Goal: Task Accomplishment & Management: Use online tool/utility

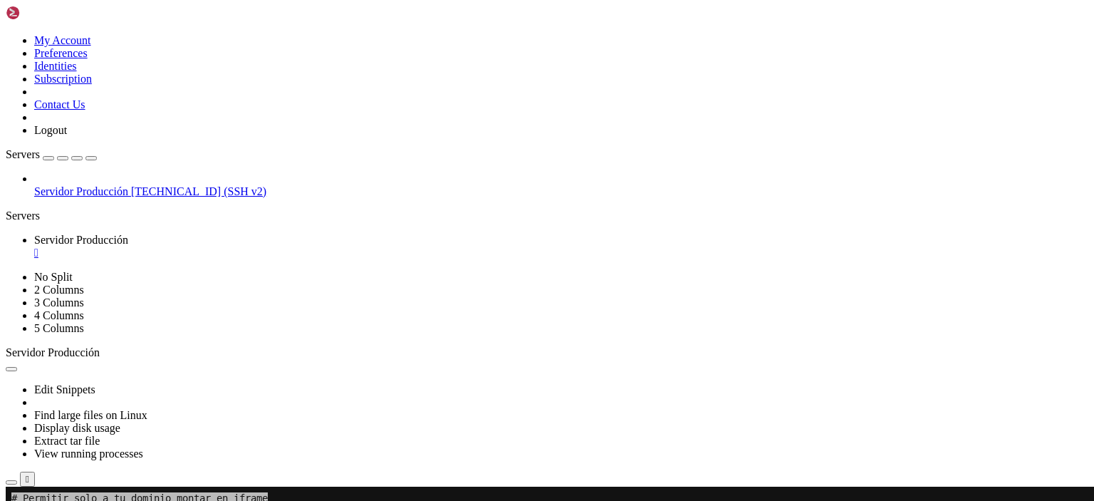
scroll to position [7568, 0]
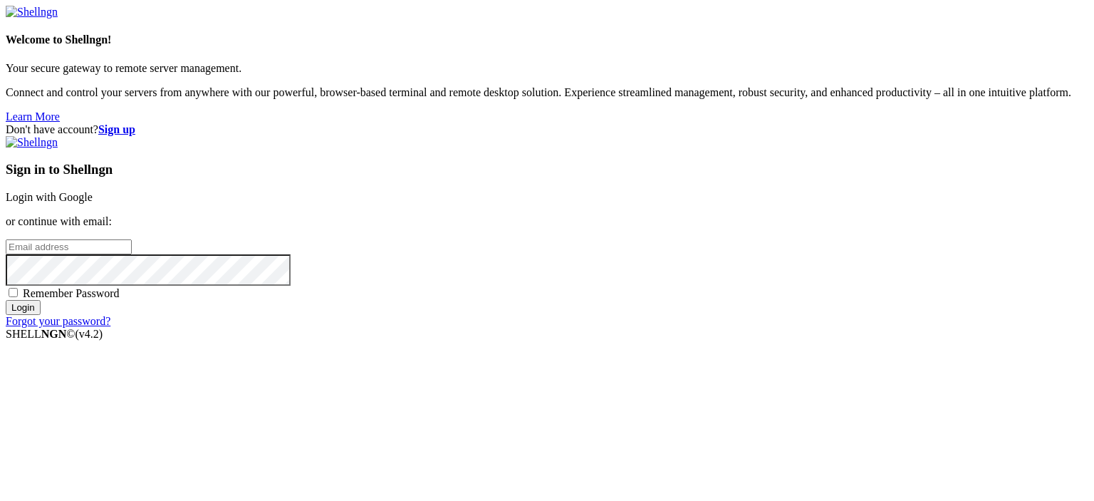
click at [93, 191] on link "Login with Google" at bounding box center [49, 197] width 87 height 12
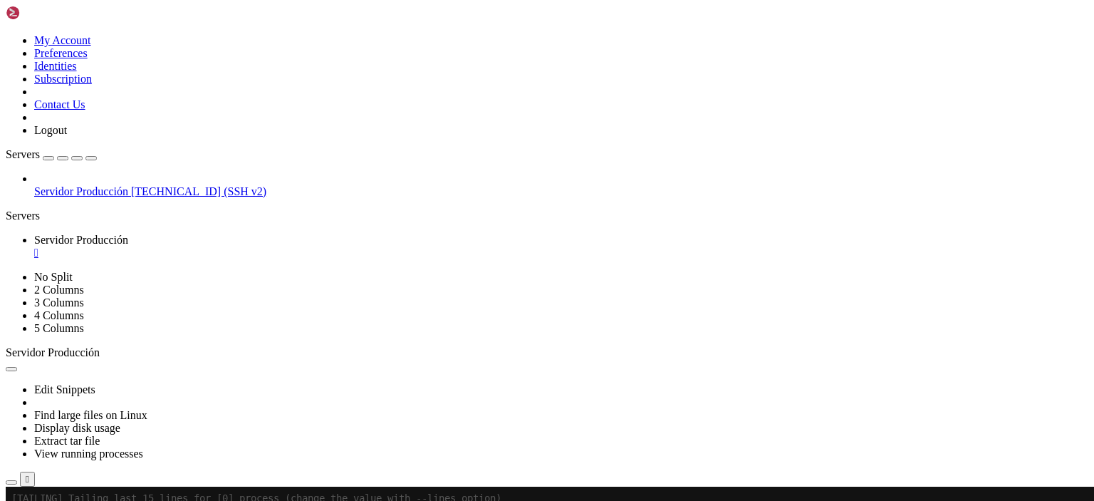
scroll to position [7883, 0]
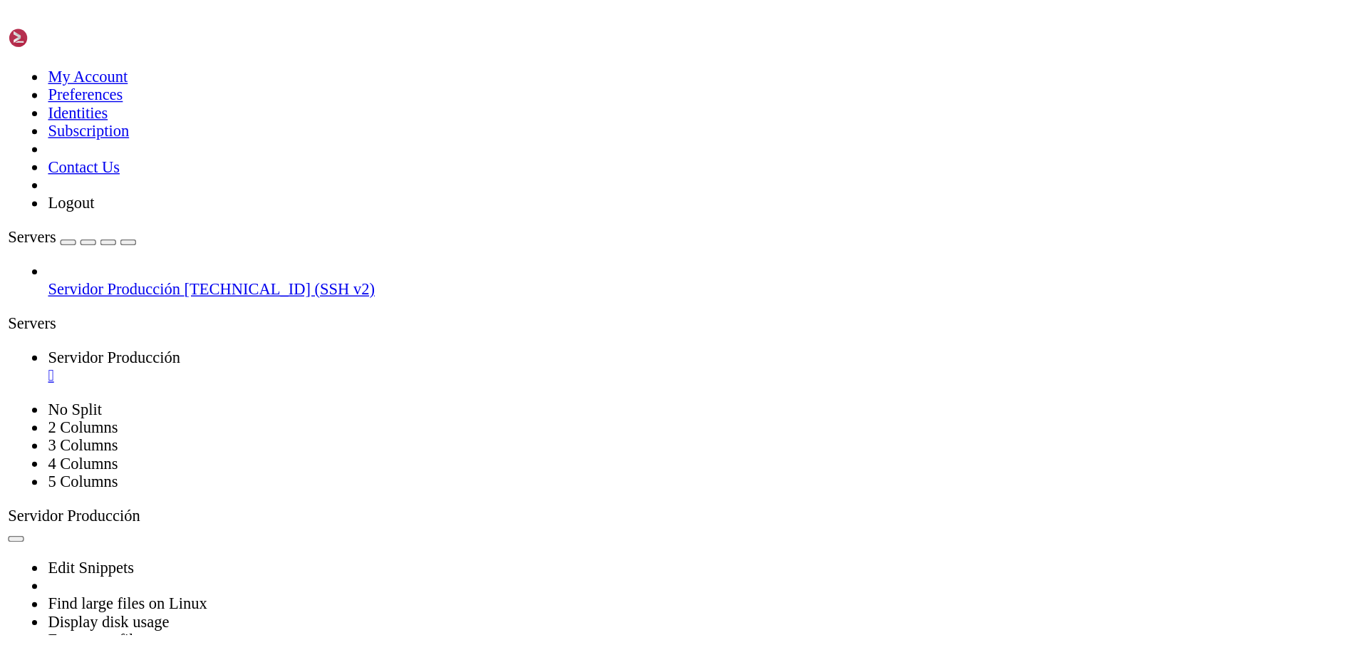
scroll to position [8561, 0]
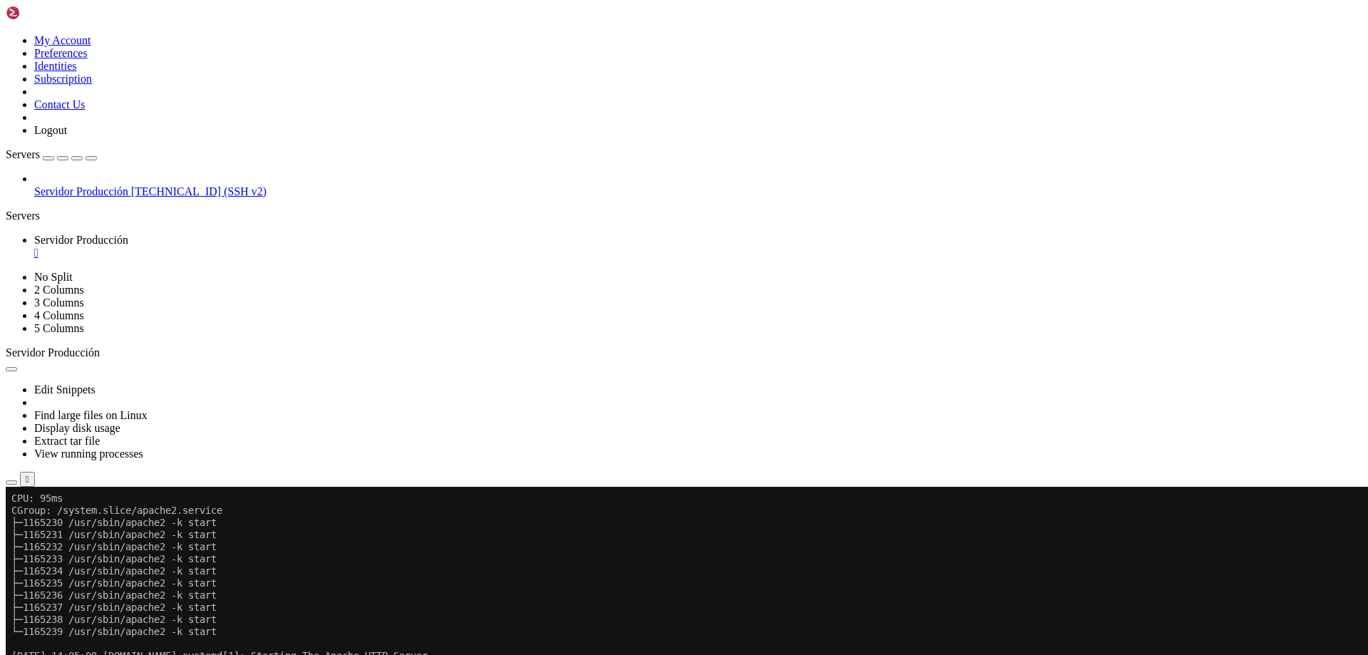
scroll to position [8767, 0]
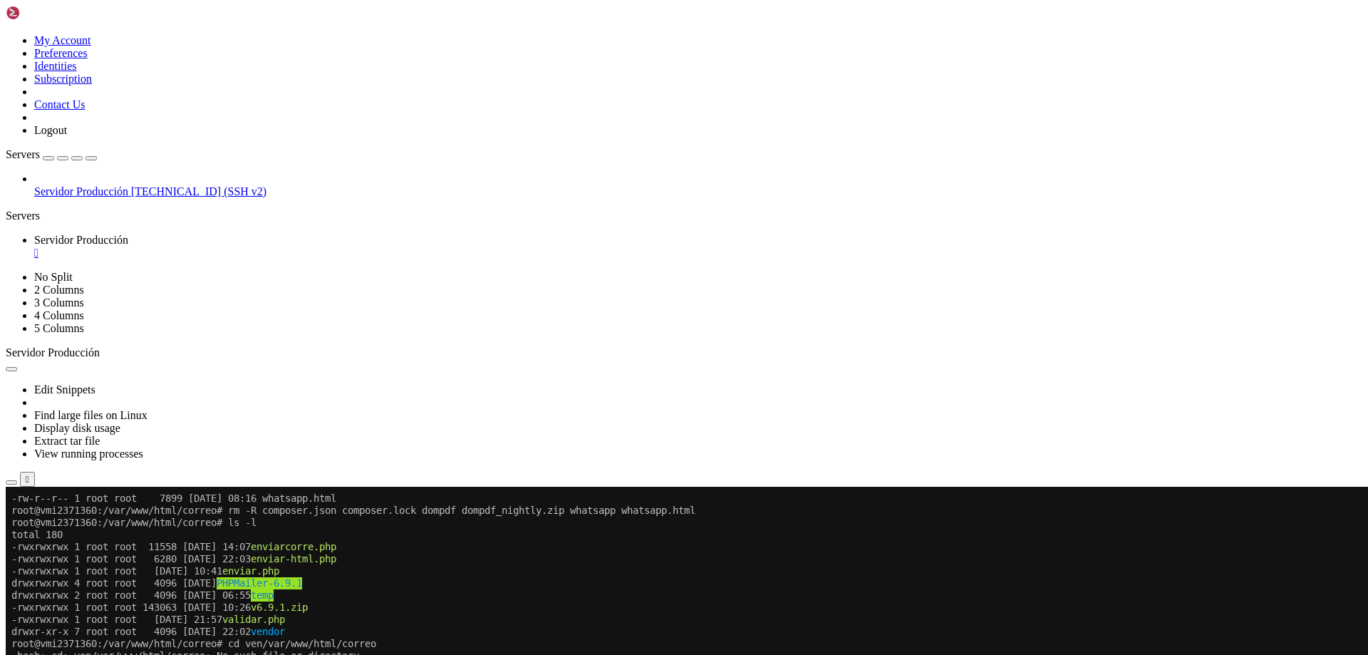
scroll to position [0, 0]
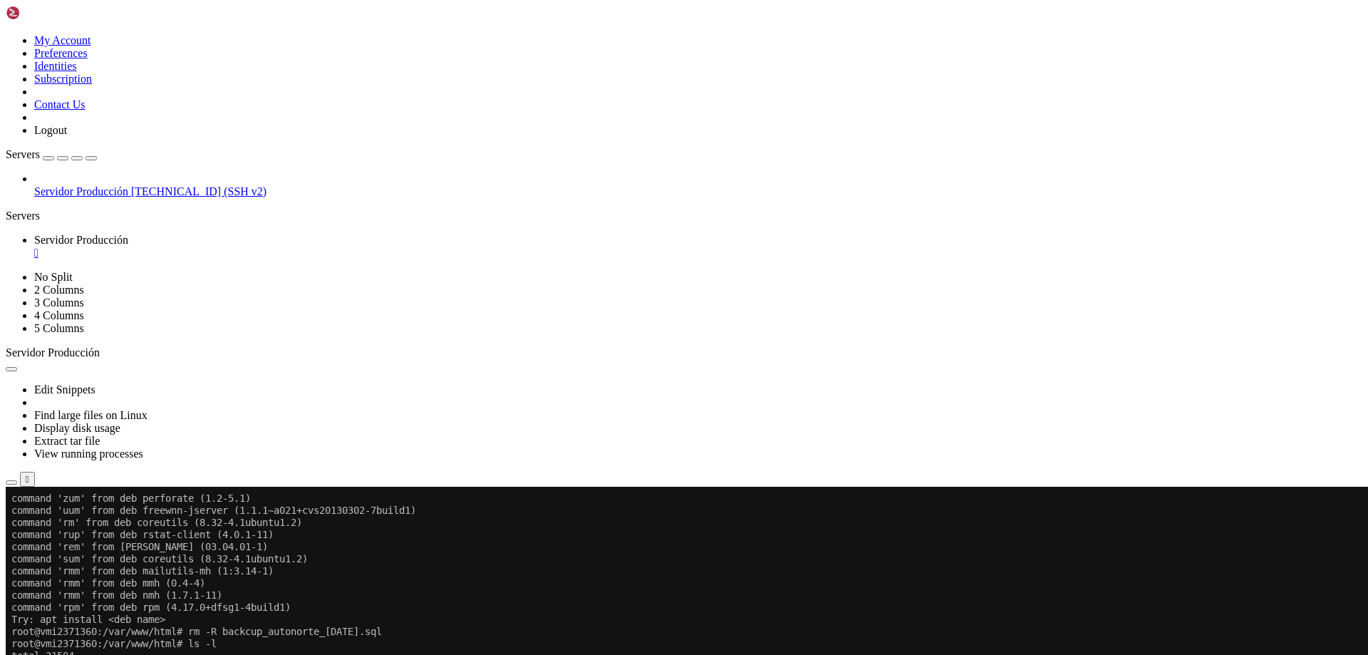
scroll to position [303, 0]
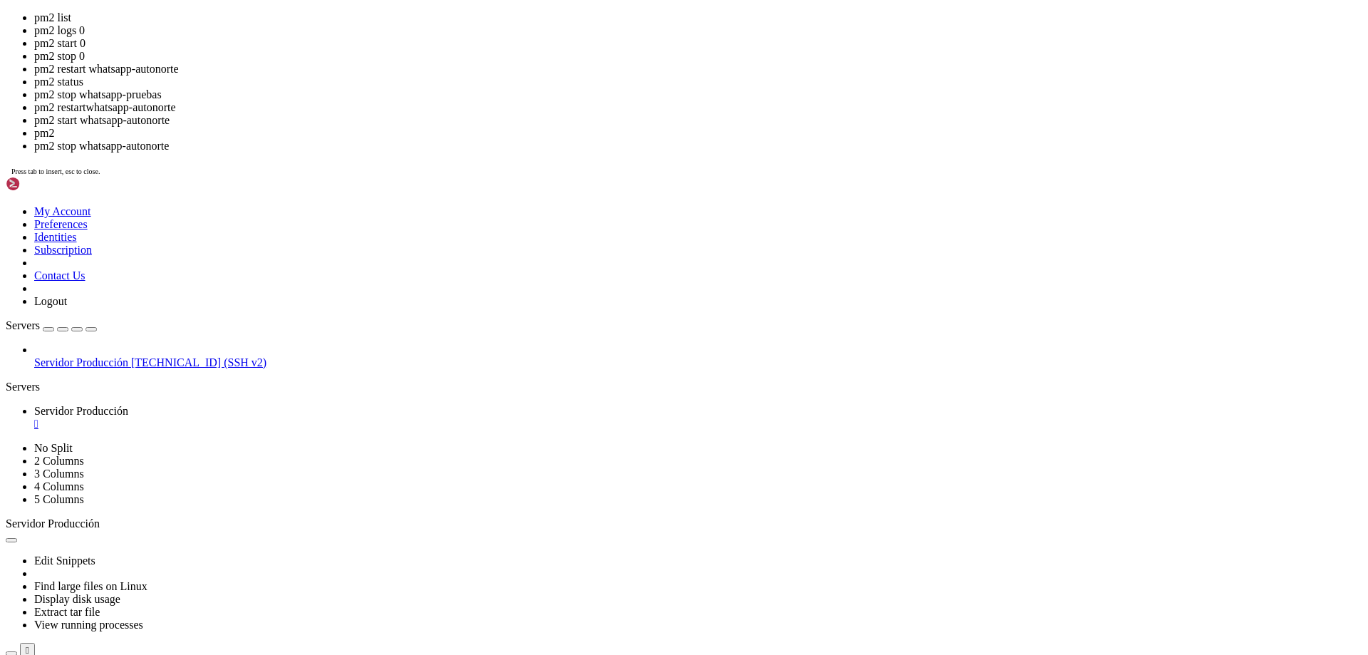
scroll to position [521, 0]
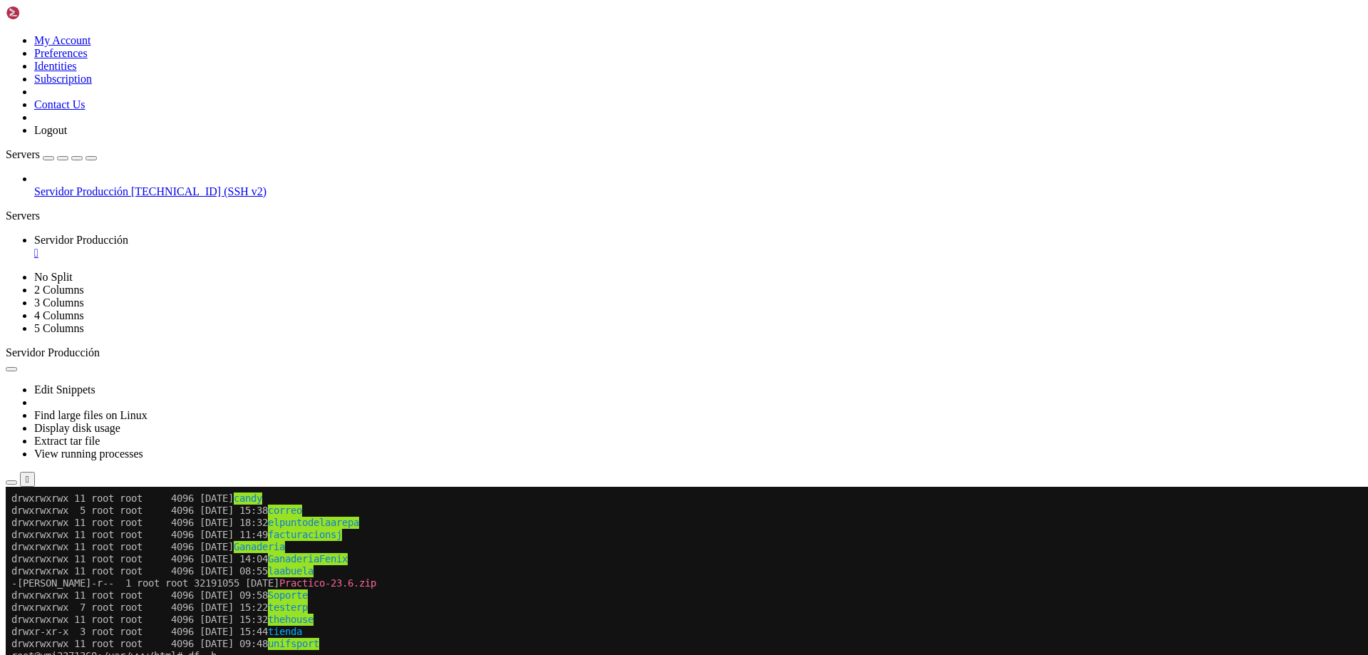
drag, startPoint x: 149, startPoint y: 1020, endPoint x: 56, endPoint y: 1022, distance: 93.3
drag, startPoint x: 61, startPoint y: 1023, endPoint x: 417, endPoint y: 1043, distance: 356.7
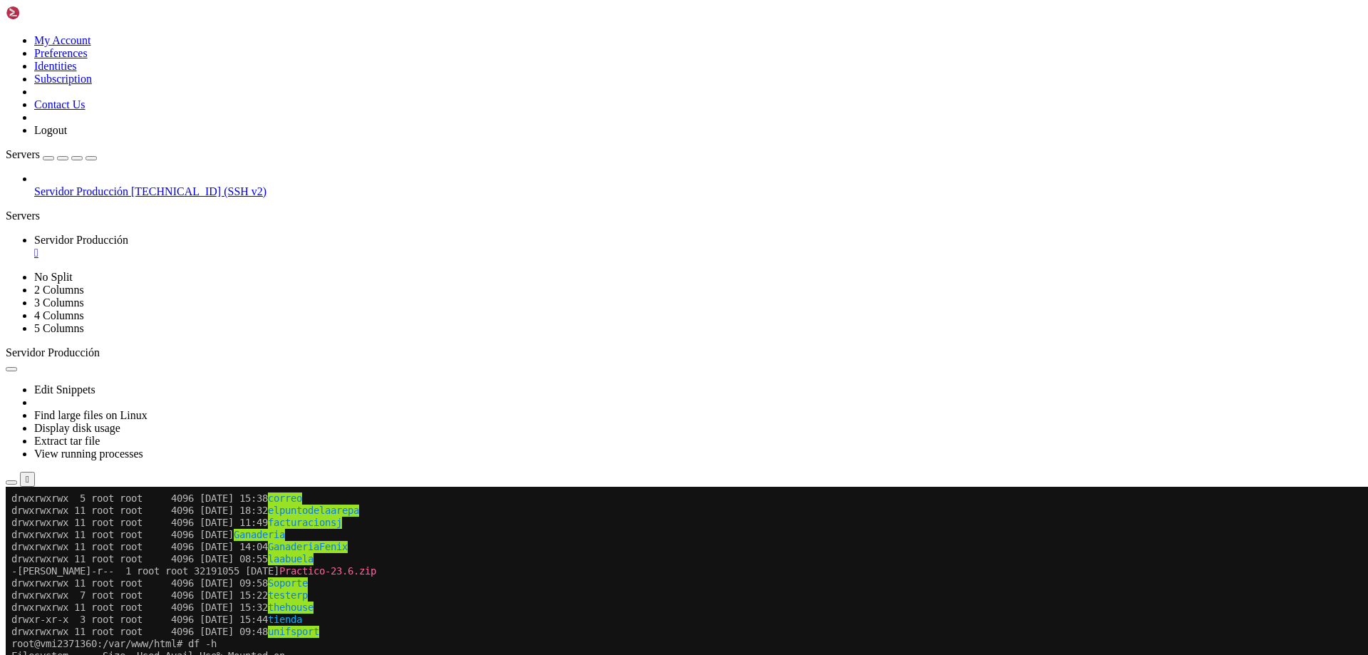
scroll to position [654, 0]
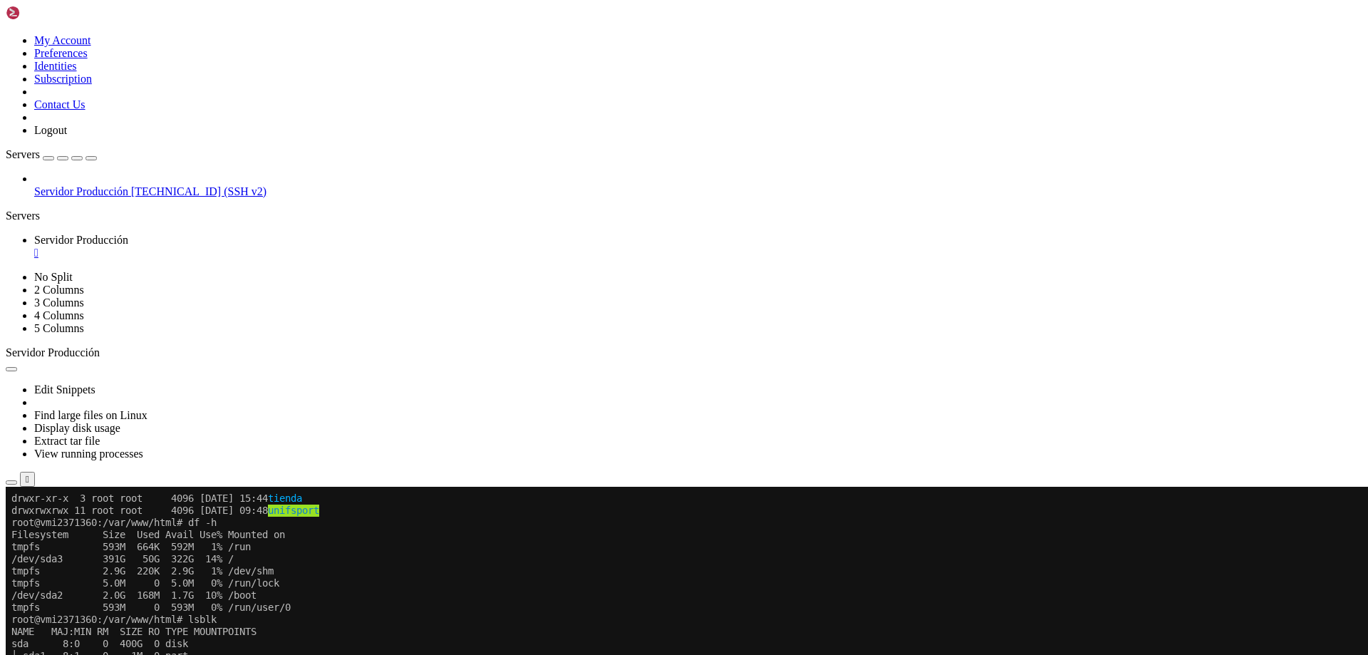
drag, startPoint x: 366, startPoint y: 909, endPoint x: 195, endPoint y: 913, distance: 171.0
copy x-row "p2m delete whatsapp-pruebas"
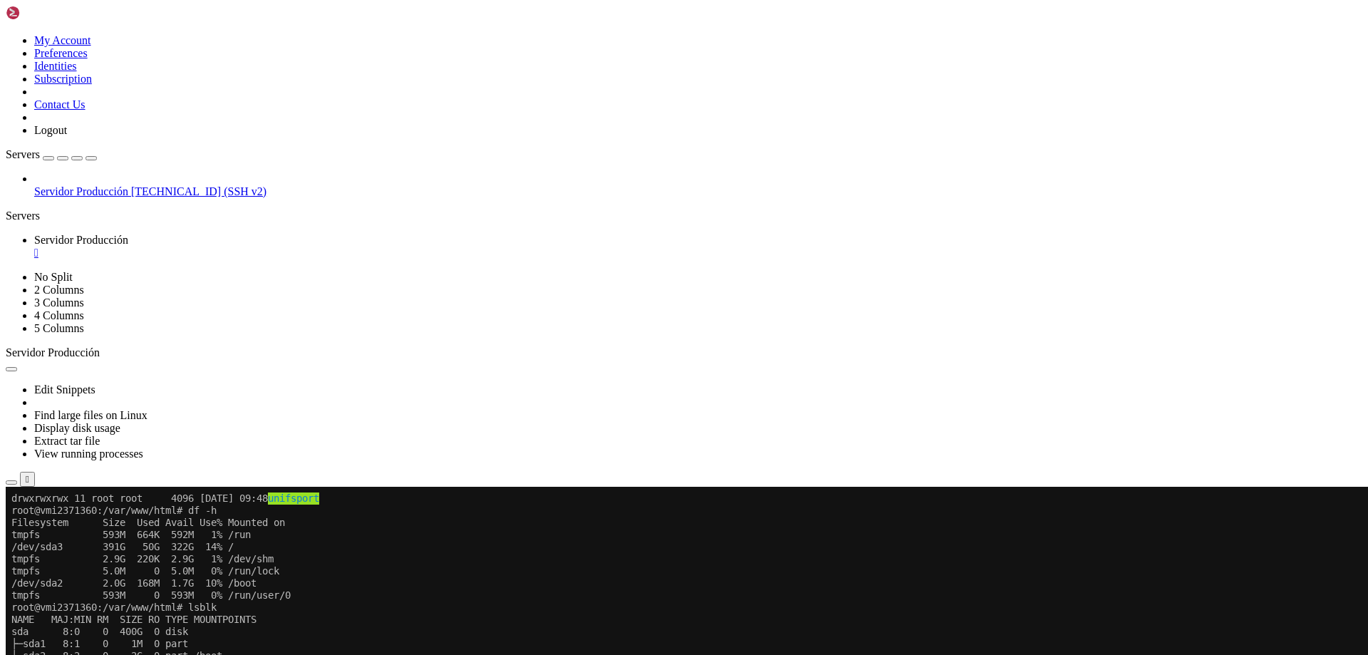
scroll to position [751, 0]
